Goal: Task Accomplishment & Management: Manage account settings

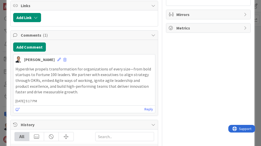
scroll to position [191, 0]
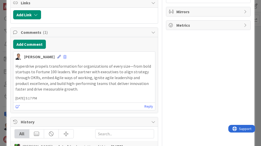
click at [57, 58] on icon at bounding box center [59, 57] width 4 height 4
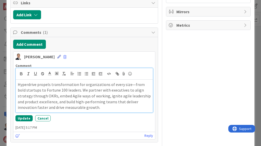
scroll to position [193, 0]
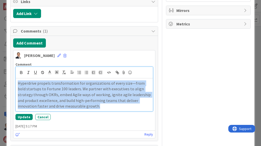
drag, startPoint x: 84, startPoint y: 111, endPoint x: 5, endPoint y: 88, distance: 82.5
click at [5, 88] on div "ID 7476 Weekly Sprint CURRENT COMMITMENT Title 42 / 128 Review/Approval of "Mee…" at bounding box center [130, 73] width 261 height 146
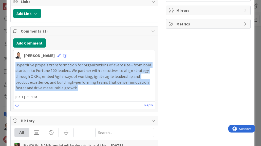
scroll to position [176, 0]
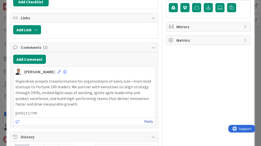
click at [149, 124] on link "Reply" at bounding box center [149, 121] width 9 height 6
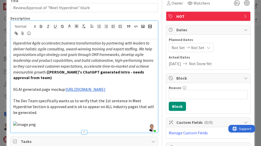
scroll to position [24, 0]
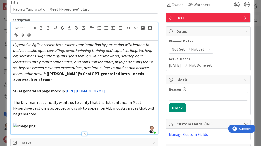
drag, startPoint x: 13, startPoint y: 44, endPoint x: 16, endPoint y: 44, distance: 3.3
click at [13, 44] on em "Hyperdrive Agile accelerates business transformation by partnering with leaders…" at bounding box center [83, 59] width 141 height 34
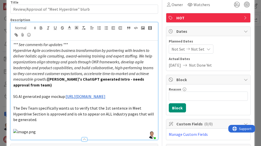
scroll to position [28, 0]
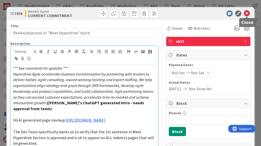
click at [248, 12] on icon at bounding box center [247, 13] width 6 height 6
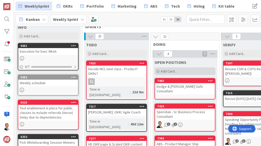
scroll to position [12, 0]
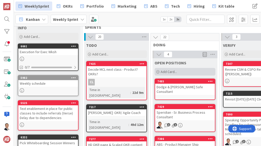
click at [174, 72] on span "Add Card..." at bounding box center [169, 71] width 16 height 5
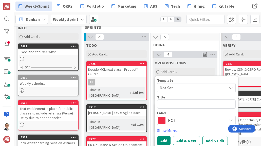
type textarea "x"
type textarea "D"
type textarea "x"
type textarea "DH"
type textarea "x"
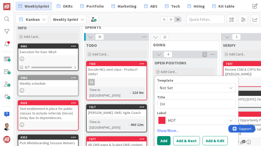
type textarea "DHS"
type textarea "x"
type textarea "DH"
type textarea "x"
type textarea "DHC"
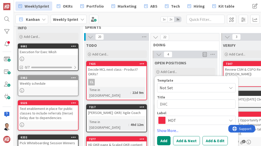
type textarea "x"
type textarea "DHCS"
type textarea "x"
type textarea "DHCS"
type textarea "x"
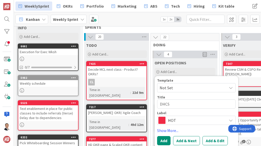
type textarea "DHCS -"
type textarea "x"
type textarea "DHCS -"
type textarea "x"
type textarea "DHCS - C"
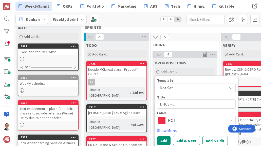
type textarea "x"
type textarea "DHCS - Ch"
type textarea "x"
type textarea "DHCS - Cha"
type textarea "x"
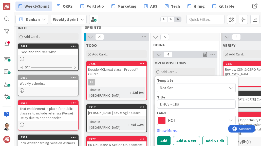
type textarea "DHCS - [PERSON_NAME]"
type textarea "x"
type textarea "DHCS - [PERSON_NAME]"
type textarea "x"
type textarea "DHCS - Change"
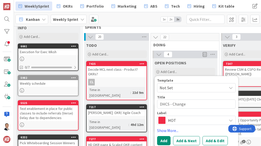
type textarea "x"
type textarea "DHCS - Change M"
type textarea "x"
type textarea "DHCS - Change Ma"
type textarea "x"
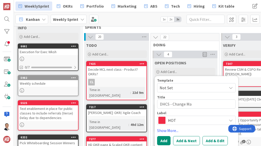
type textarea "DHCS - Change Man"
type textarea "x"
type textarea "DHCS - Change Mana"
type textarea "x"
type textarea "DHCS - Change Manag"
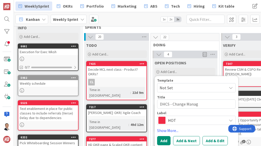
type textarea "x"
type textarea "DHCS - Change Manage"
type textarea "x"
type textarea "DHCS - Change Managem"
type textarea "x"
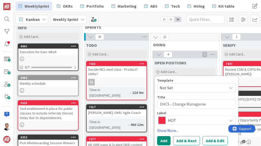
type textarea "DHCS - Change Managemen"
type textarea "x"
type textarea "DHCS - Change Management"
type textarea "x"
type textarea "DHCS - Change Management"
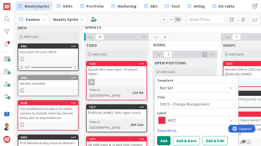
type textarea "x"
type textarea "DHCS - Change Management R"
type textarea "x"
type textarea "DHCS - Change Management Re"
type textarea "x"
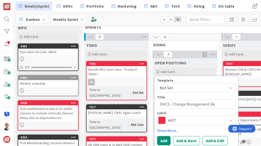
type textarea "DHCS - Change Management Rep"
type textarea "x"
type textarea "DHCS - Change Management Repl"
type textarea "x"
type textarea "DHCS - Change Management Repla"
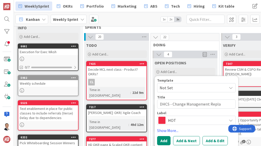
type textarea "x"
type textarea "DHCS - Change Management Replac"
type textarea "x"
type textarea "DHCS - Change Management Replace"
type textarea "x"
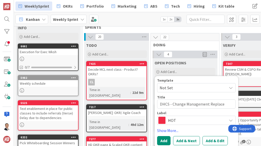
type textarea "DHCS - Change Management Replacem"
type textarea "x"
type textarea "DHCS - Change Management Replaceme"
type textarea "x"
type textarea "DHCS - Change Management Replacemen"
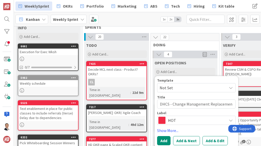
type textarea "x"
type textarea "DHCS - Change Management Replacement"
click at [165, 140] on button "Add" at bounding box center [163, 140] width 13 height 9
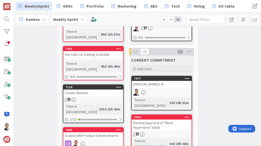
scroll to position [226, 23]
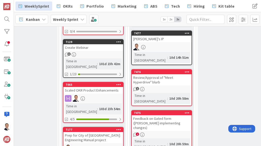
click at [165, 72] on div "7476 Review/Approval of "Meet Hyperdrive" blurb 1 Time in Column : 10d 20h 58m" at bounding box center [161, 87] width 61 height 37
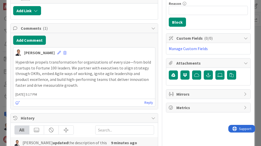
scroll to position [114, 0]
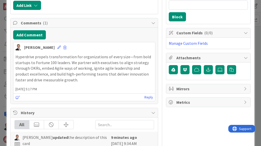
click at [130, 72] on p "Hyperdrive propels transformation for organizations of every size—from bold sta…" at bounding box center [84, 68] width 138 height 29
click at [57, 48] on icon at bounding box center [59, 47] width 4 height 4
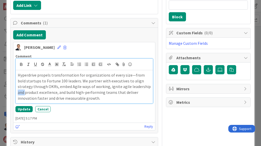
drag, startPoint x: 132, startPoint y: 87, endPoint x: 142, endPoint y: 87, distance: 9.9
click at [142, 87] on p "Hyperdrive propels transformation for organizations of every size—from bold sta…" at bounding box center [84, 86] width 133 height 29
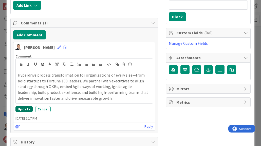
drag, startPoint x: 22, startPoint y: 108, endPoint x: 35, endPoint y: 110, distance: 12.6
click at [23, 109] on button "Update" at bounding box center [23, 109] width 17 height 6
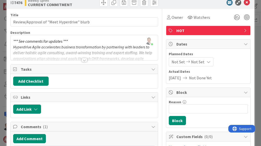
scroll to position [0, 0]
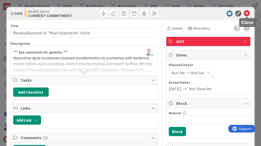
click at [247, 13] on icon at bounding box center [247, 13] width 6 height 6
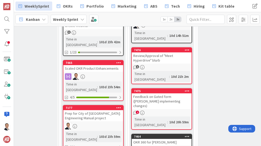
scroll to position [265, 23]
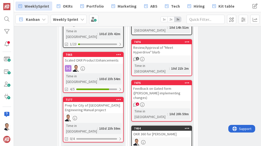
click at [145, 81] on div "7475" at bounding box center [163, 83] width 58 height 4
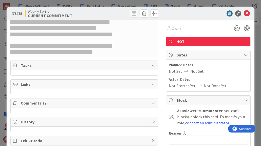
click at [145, 69] on div "Tasks" at bounding box center [85, 65] width 148 height 9
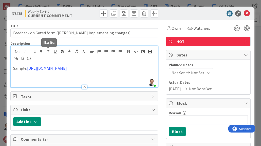
click at [51, 53] on div "[PERSON_NAME] just joined Sample: [URL][DOMAIN_NAME]" at bounding box center [85, 66] width 148 height 41
click at [66, 71] on link "[URL][DOMAIN_NAME]" at bounding box center [47, 67] width 40 height 5
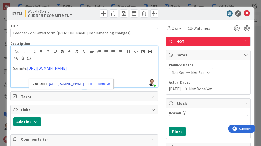
click at [74, 84] on link "[URL][DOMAIN_NAME]" at bounding box center [66, 83] width 35 height 7
click at [246, 13] on icon at bounding box center [247, 13] width 6 height 6
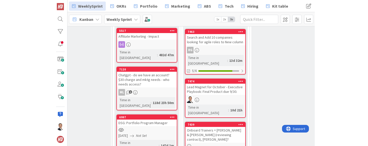
scroll to position [421, 23]
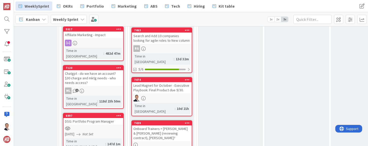
click at [162, 82] on div "Lead Magnet for October - Executive Playbook: Final Product due 9/30." at bounding box center [162, 87] width 60 height 11
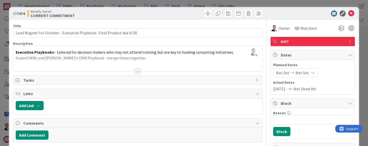
click at [138, 71] on div at bounding box center [138, 71] width 6 height 4
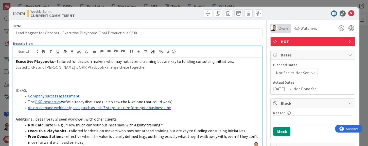
click at [261, 30] on span "Owner" at bounding box center [284, 28] width 11 height 6
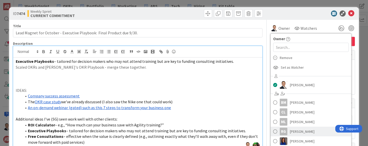
scroll to position [9, 0]
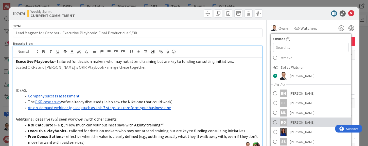
click at [261, 120] on span "[PERSON_NAME]" at bounding box center [302, 122] width 25 height 8
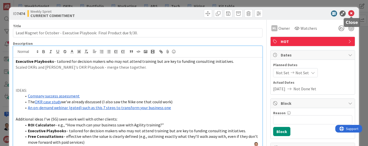
click at [261, 11] on icon at bounding box center [351, 13] width 6 height 6
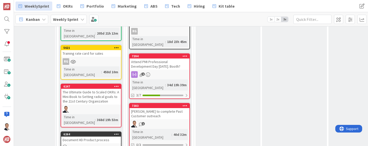
scroll to position [578, 26]
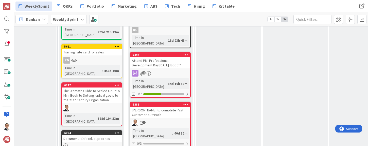
scroll to position [582, 0]
